Goal: Task Accomplishment & Management: Complete application form

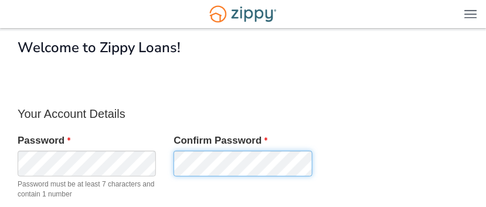
scroll to position [181, 0]
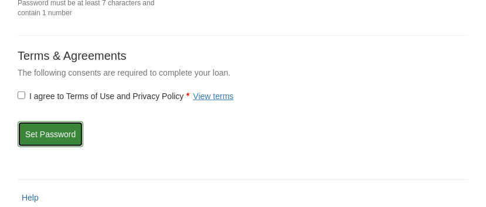
click at [62, 132] on button "Set Password" at bounding box center [51, 134] width 66 height 26
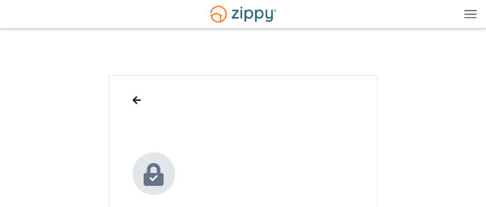
scroll to position [181, 0]
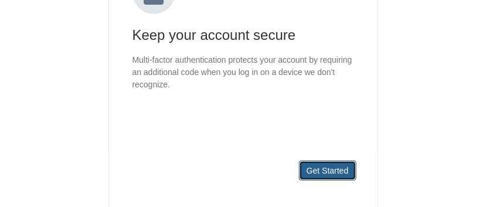
click at [333, 164] on button "Get Started" at bounding box center [327, 171] width 57 height 20
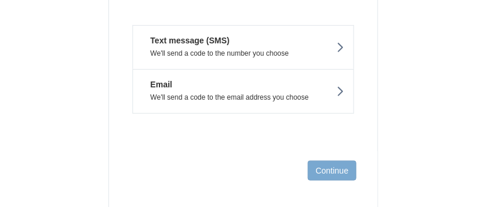
click at [340, 41] on icon at bounding box center [340, 47] width 8 height 13
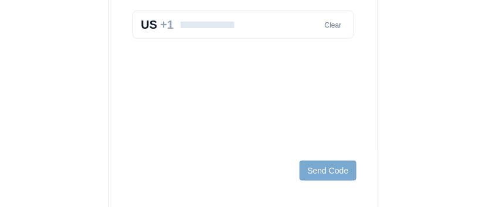
click at [254, 27] on input "text" at bounding box center [243, 25] width 222 height 28
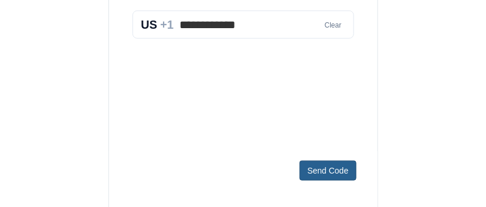
type input "**********"
click at [333, 172] on button "Send Code" at bounding box center [327, 171] width 56 height 20
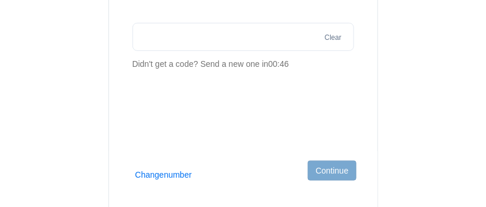
click at [189, 38] on input "text" at bounding box center [243, 37] width 222 height 28
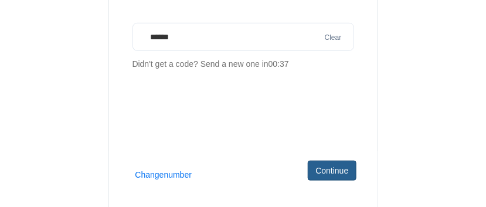
type input "******"
click at [332, 168] on button "Continue" at bounding box center [332, 171] width 48 height 20
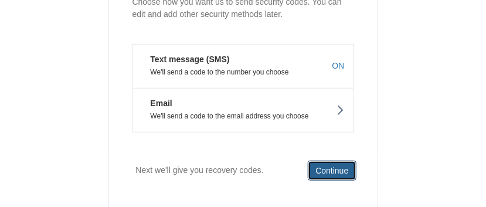
click at [340, 169] on button "Continue" at bounding box center [332, 171] width 48 height 20
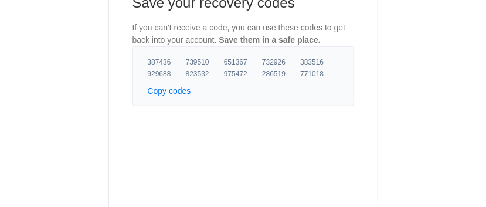
scroll to position [111, 0]
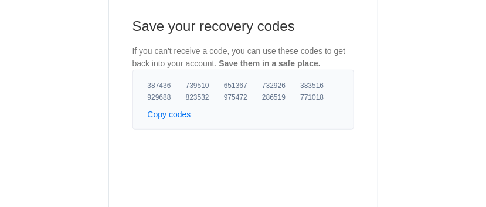
click at [175, 114] on button "Copy codes" at bounding box center [169, 114] width 43 height 12
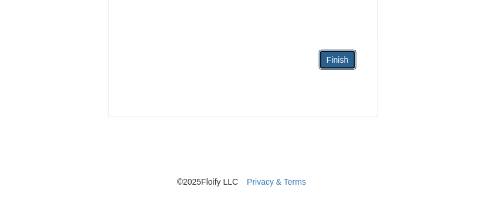
click at [346, 57] on link "Finish" at bounding box center [337, 60] width 37 height 20
